Goal: Find contact information: Obtain details needed to contact an individual or organization

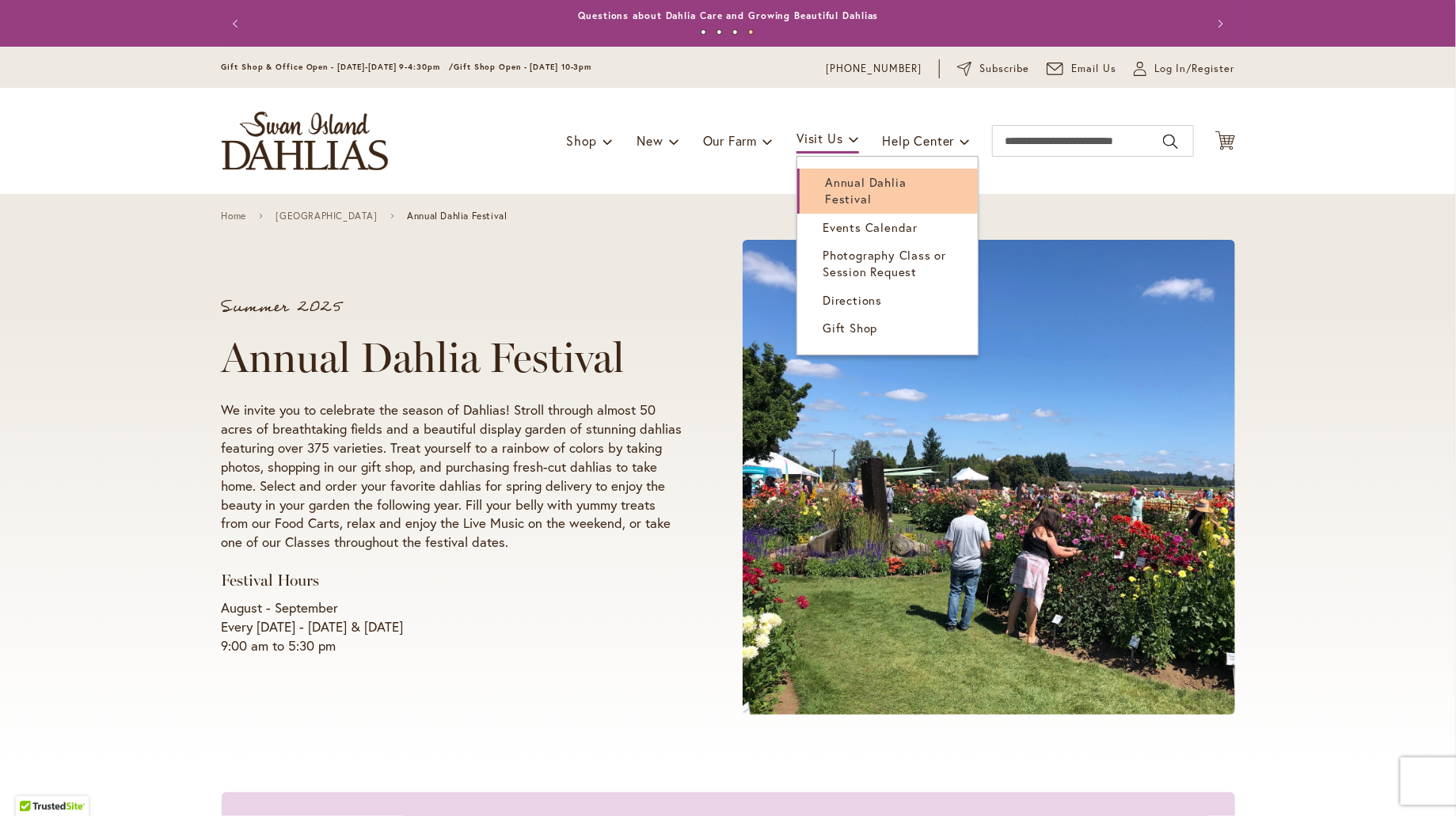
click at [831, 179] on span "Annual Dahlia Festival" at bounding box center [866, 190] width 81 height 32
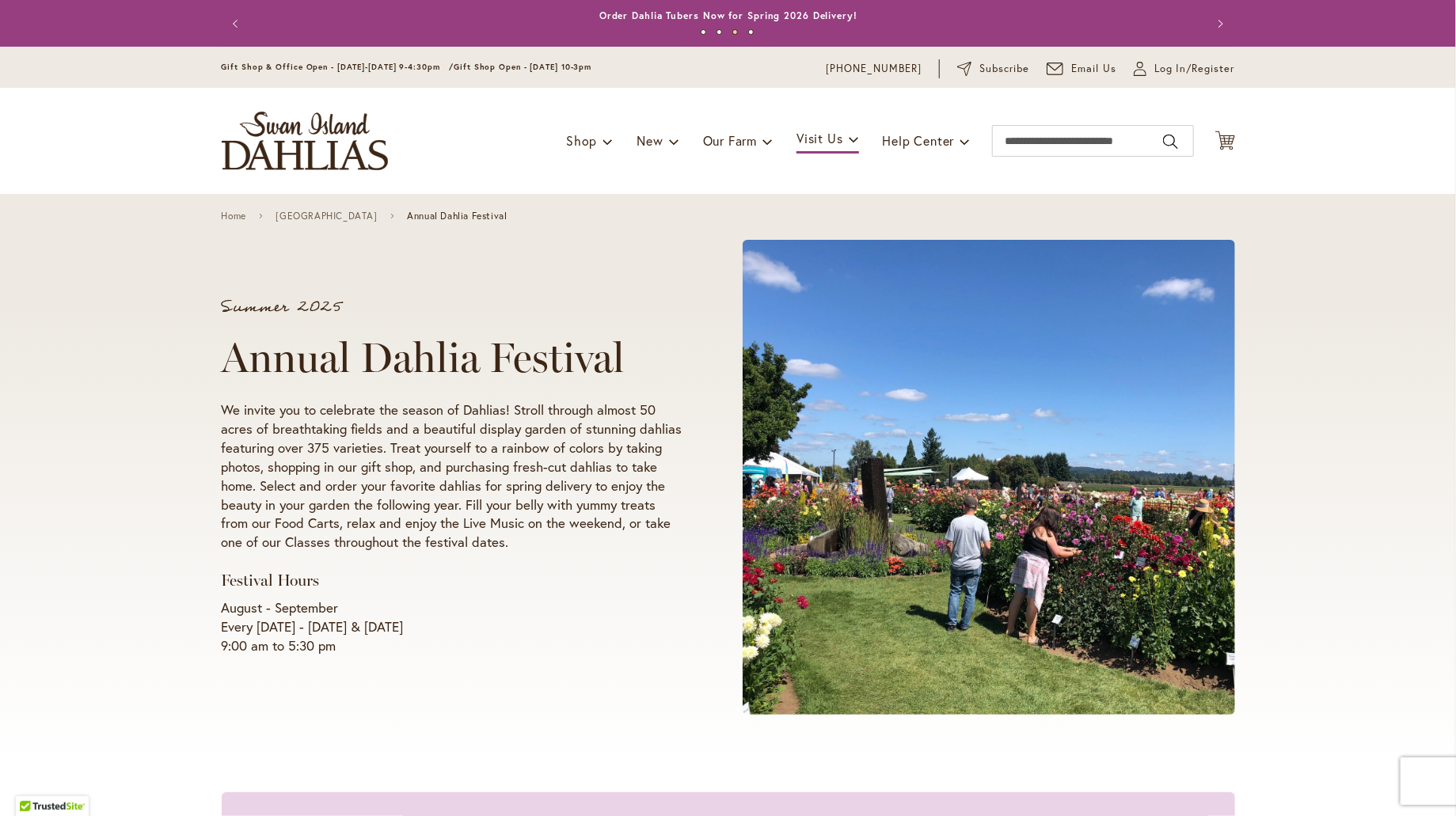
click at [465, 623] on p "August - September Every Wednesday - Sunday & Labor Day 9:00 am to 5:30 pm" at bounding box center [451, 627] width 461 height 57
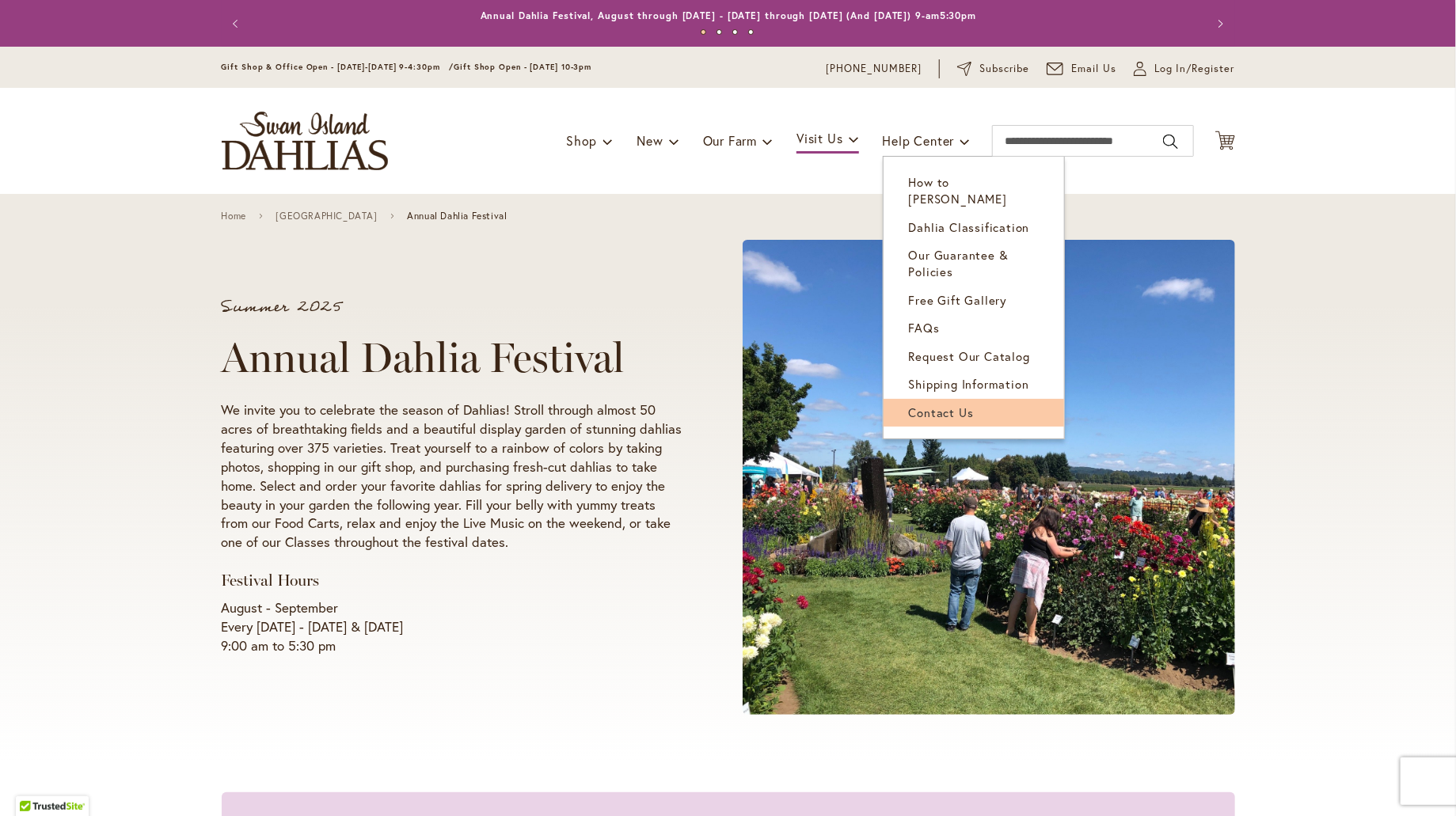
click at [971, 399] on link "Contact Us" at bounding box center [974, 413] width 180 height 28
